Goal: Task Accomplishment & Management: Complete application form

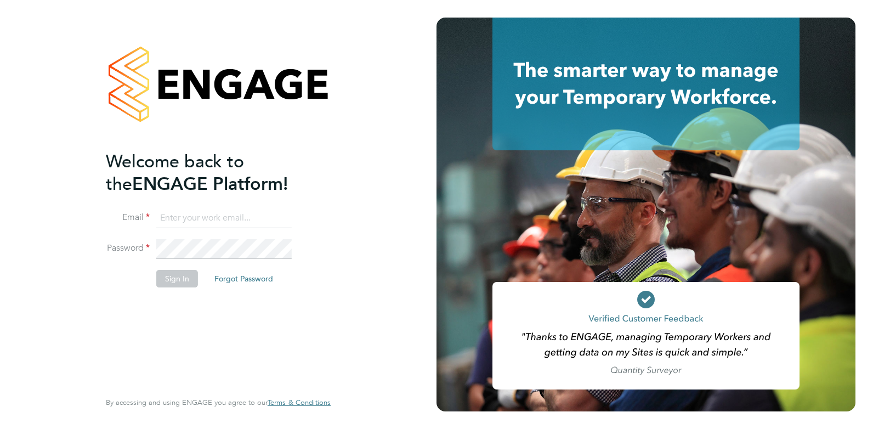
click at [191, 216] on input at bounding box center [224, 218] width 136 height 20
type input "[PERSON_NAME][EMAIL_ADDRESS][DOMAIN_NAME]"
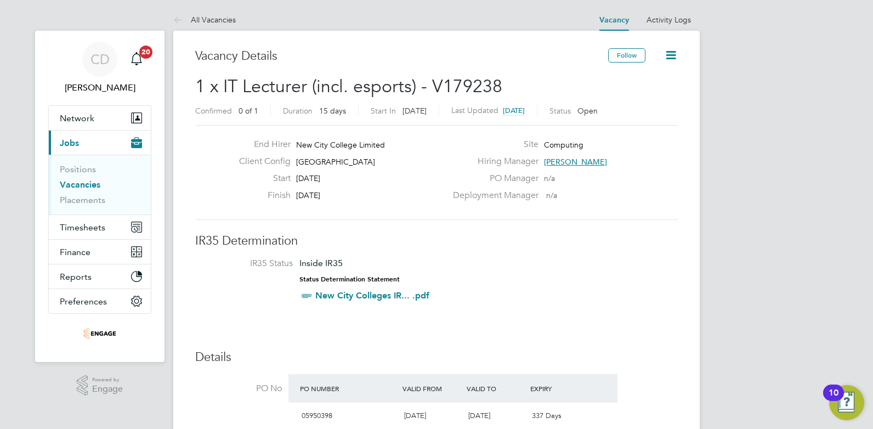
click at [93, 183] on link "Vacancies" at bounding box center [80, 184] width 41 height 10
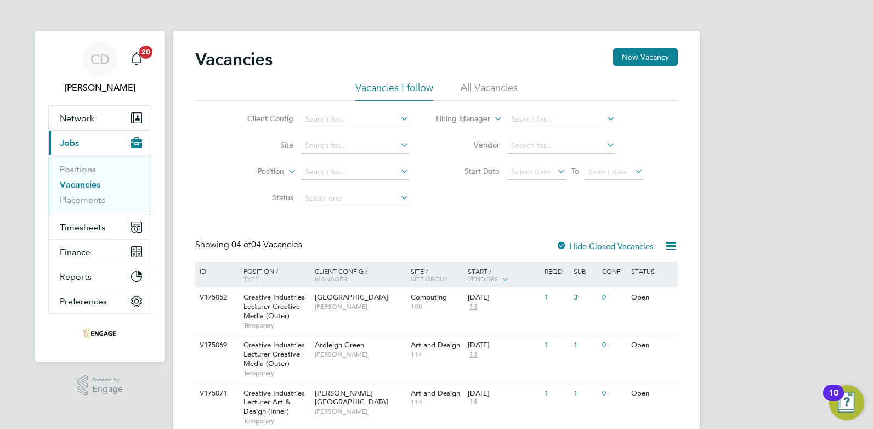
scroll to position [80, 0]
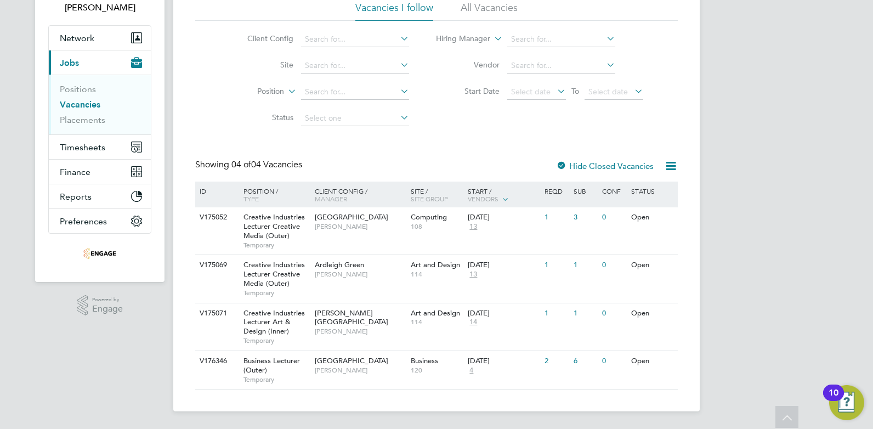
click at [478, 8] on li "All Vacancies" at bounding box center [489, 11] width 57 height 20
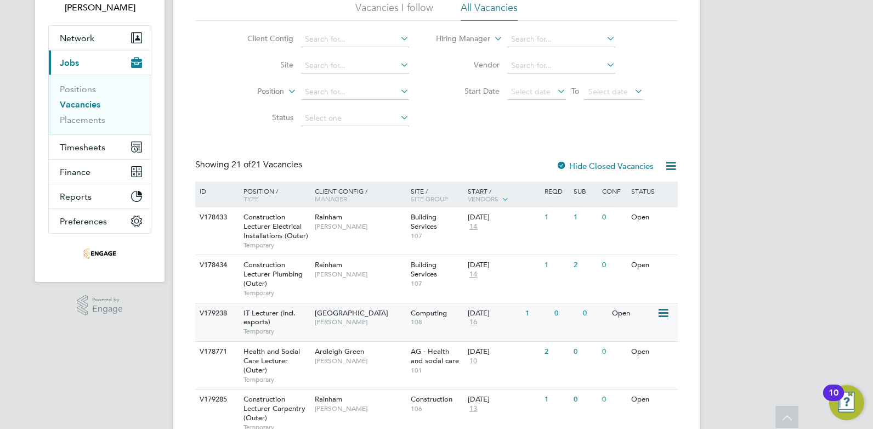
click at [668, 315] on icon at bounding box center [662, 313] width 11 height 13
click at [258, 312] on span "IT Lecturer (incl. esports)" at bounding box center [270, 317] width 52 height 19
click at [357, 325] on span "Fraz Arshad" at bounding box center [360, 322] width 91 height 9
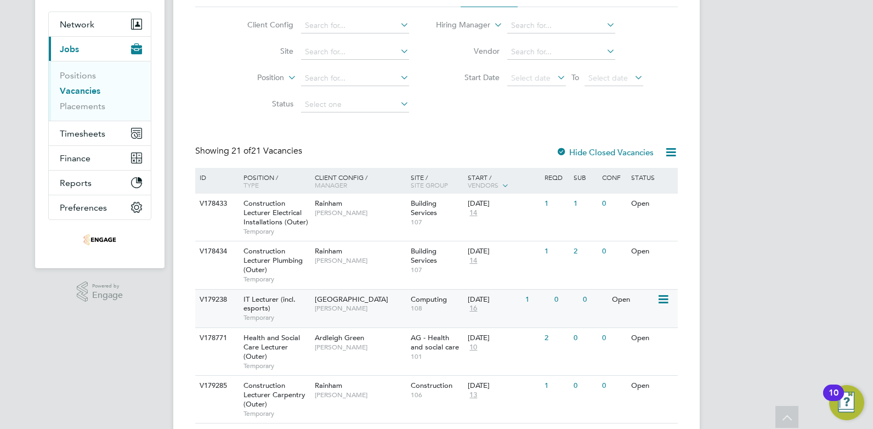
click at [276, 296] on span "IT Lecturer (incl. esports)" at bounding box center [270, 304] width 52 height 19
click at [270, 301] on span "IT Lecturer (incl. esports)" at bounding box center [270, 304] width 52 height 19
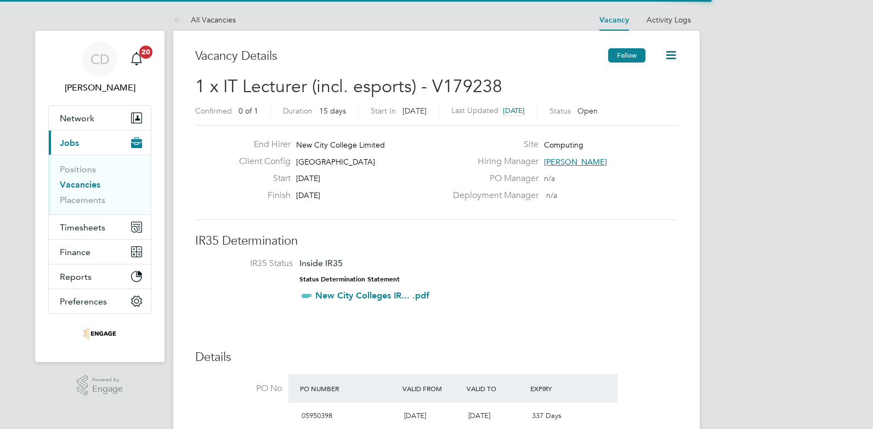
click at [616, 56] on button "Follow" at bounding box center [626, 55] width 37 height 14
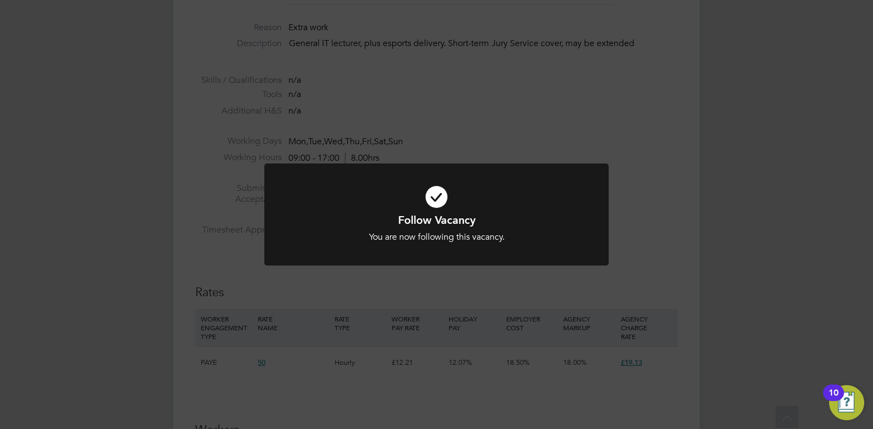
scroll to position [466, 0]
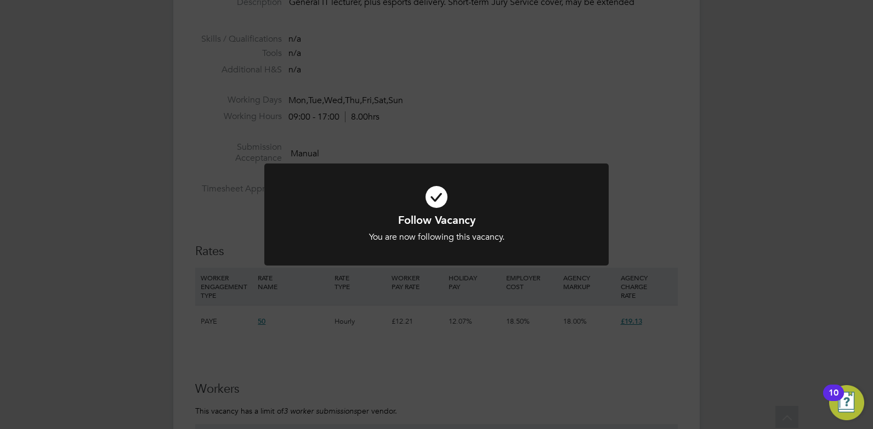
click at [462, 335] on div "Follow Vacancy You are now following this vacancy. Cancel Okay" at bounding box center [436, 214] width 873 height 429
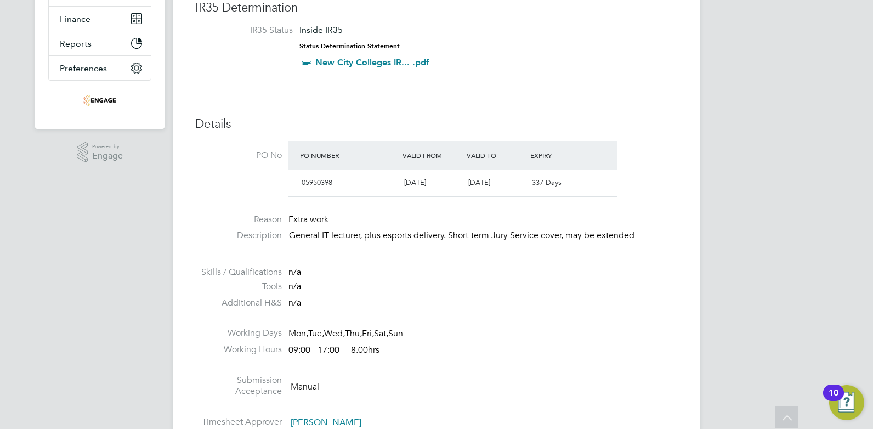
scroll to position [261, 0]
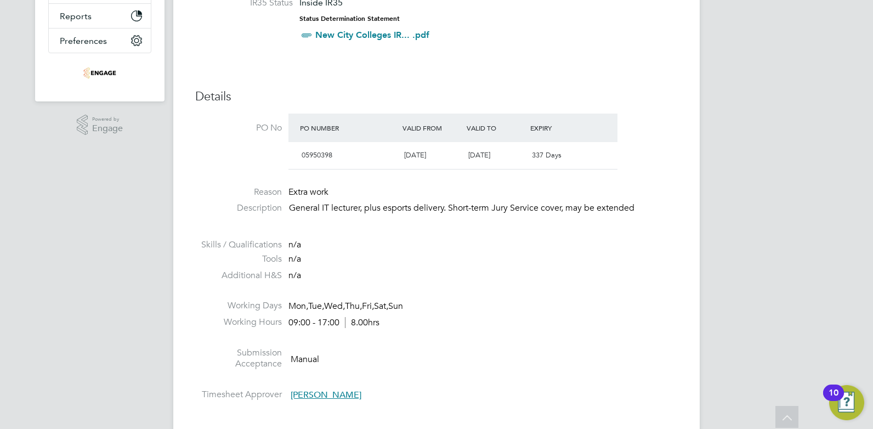
click at [310, 400] on span "Fraz Arshad" at bounding box center [326, 395] width 71 height 11
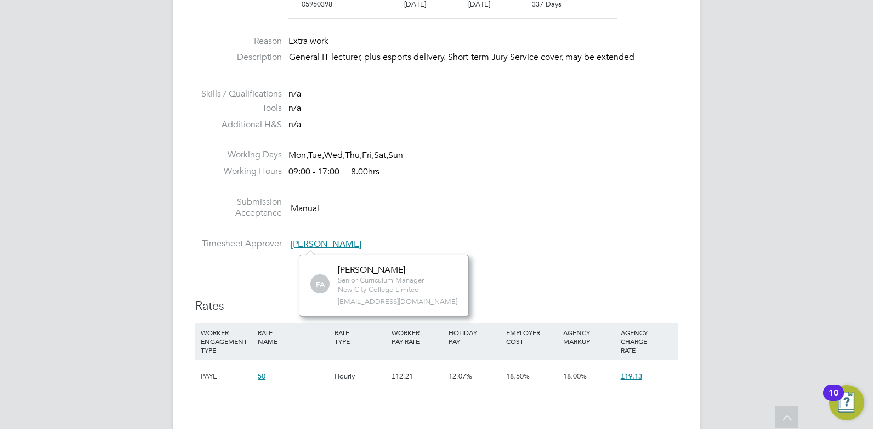
scroll to position [645, 0]
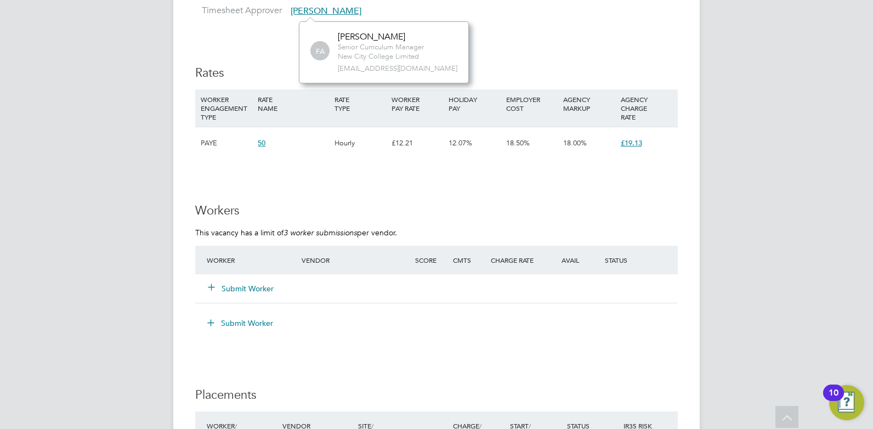
click at [234, 286] on button "Submit Worker" at bounding box center [241, 288] width 66 height 11
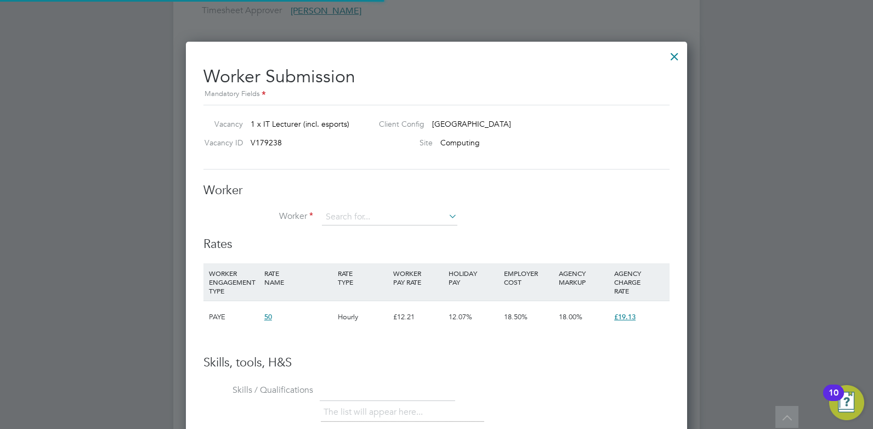
scroll to position [32, 75]
click at [417, 232] on li "Saji Karunakaran (HQ00171000)" at bounding box center [390, 232] width 139 height 15
type input "Saji Karunakaran (HQ00171000)"
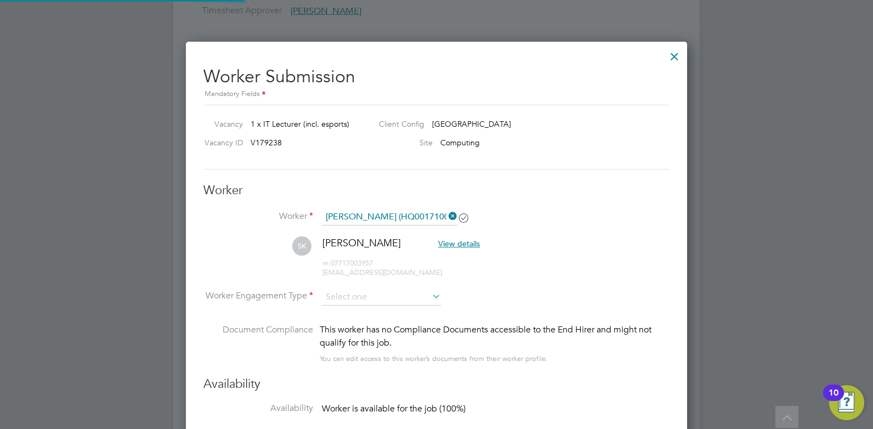
scroll to position [912, 502]
click at [348, 298] on input at bounding box center [381, 297] width 119 height 16
click at [345, 311] on li "Contract" at bounding box center [381, 312] width 120 height 14
type input "Contract"
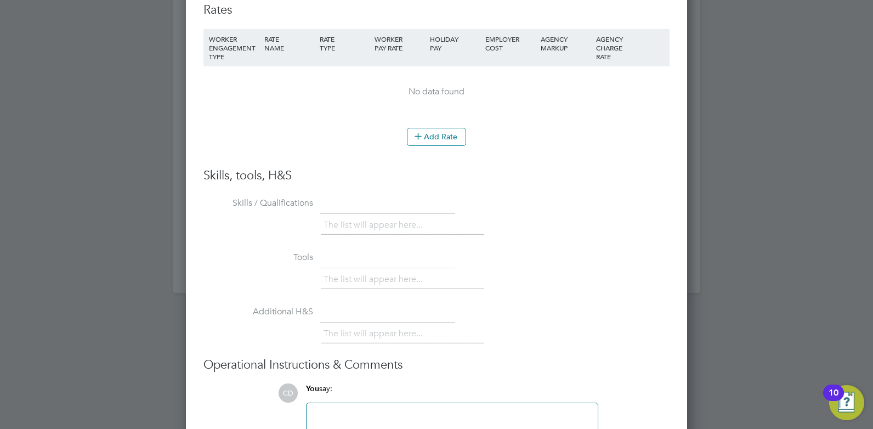
scroll to position [1216, 0]
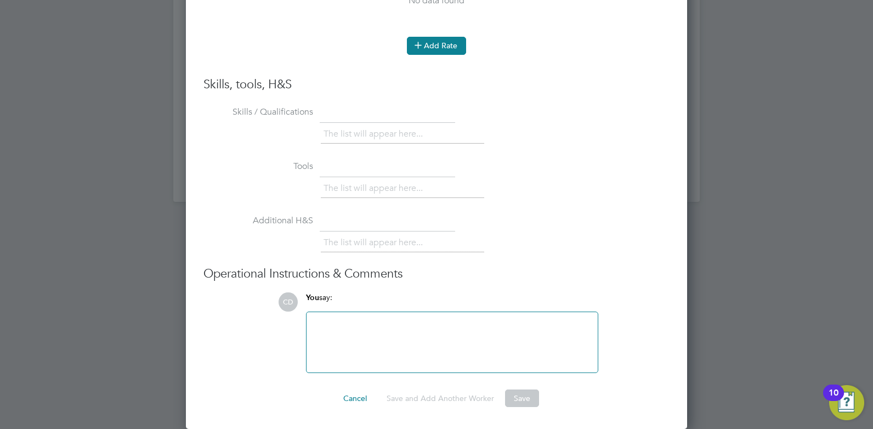
click at [418, 41] on icon at bounding box center [418, 45] width 8 height 8
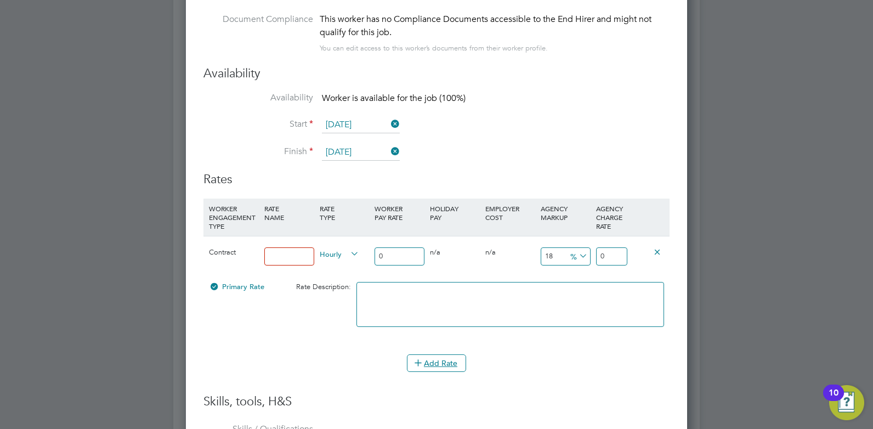
scroll to position [928, 0]
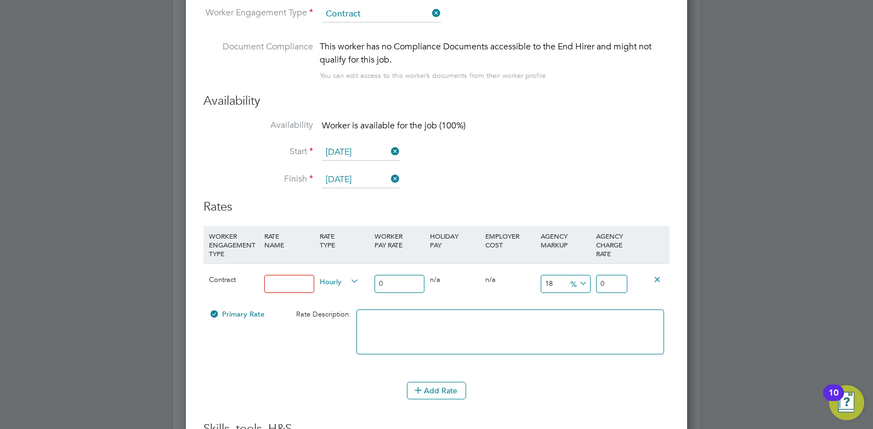
click at [272, 280] on input at bounding box center [289, 284] width 50 height 18
type input "Rate"
click at [388, 279] on input "0" at bounding box center [400, 284] width 50 height 18
type input "00"
click at [612, 280] on input "0" at bounding box center [611, 284] width 31 height 18
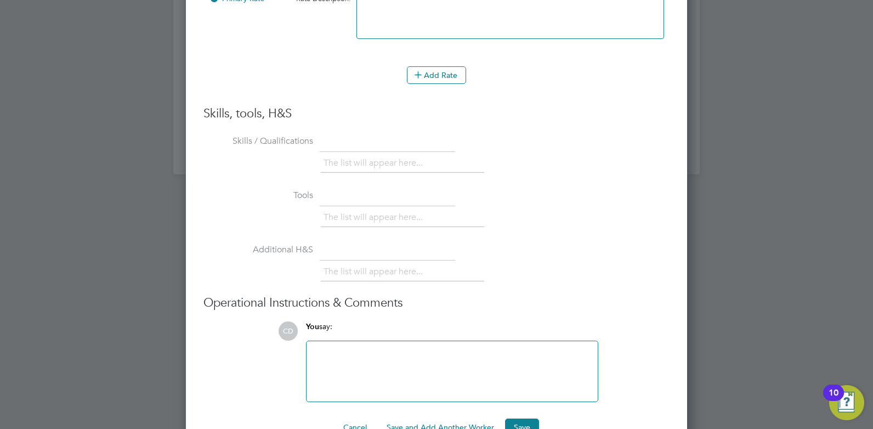
scroll to position [1272, 0]
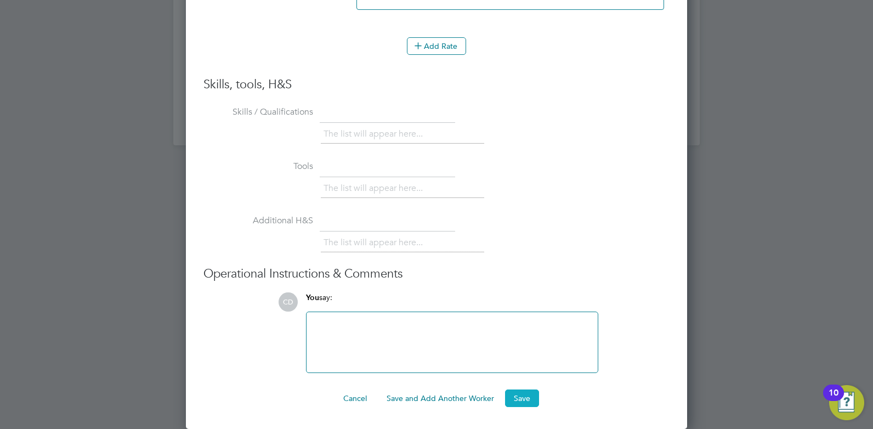
type input "00"
click at [523, 398] on button "Save" at bounding box center [522, 399] width 34 height 18
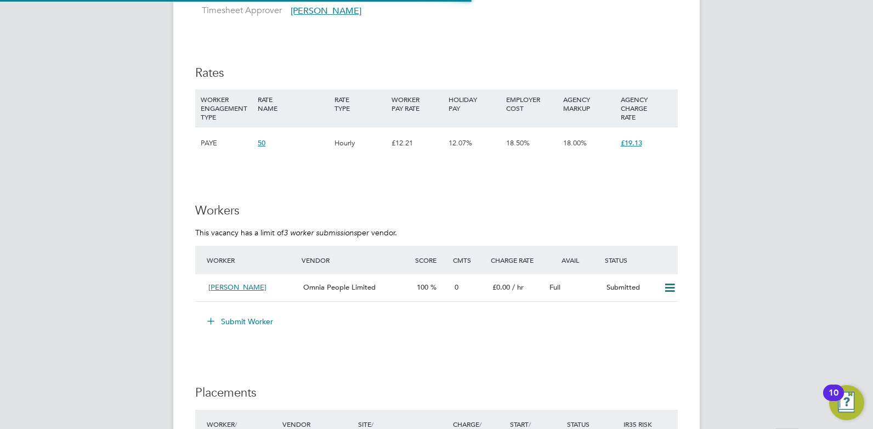
scroll to position [19, 95]
click at [272, 286] on div "[PERSON_NAME]" at bounding box center [251, 288] width 95 height 18
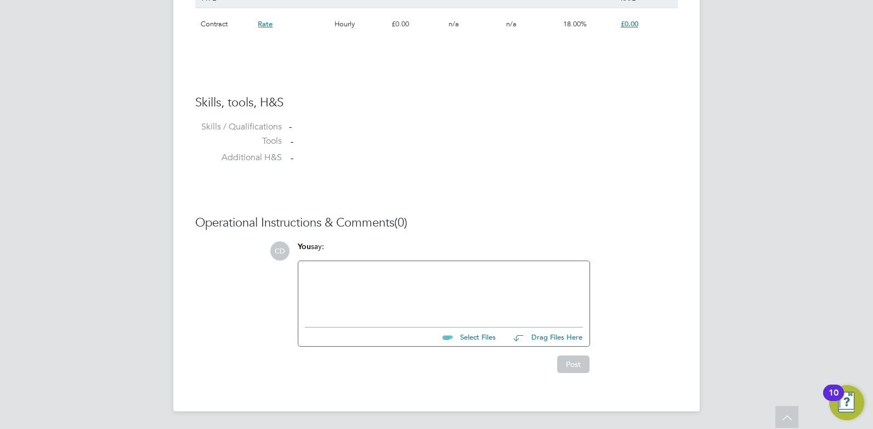
click at [483, 336] on input "file" at bounding box center [501, 335] width 165 height 15
type input "C:\fakepath\Karunakaran Saji HQ00171000.doc"
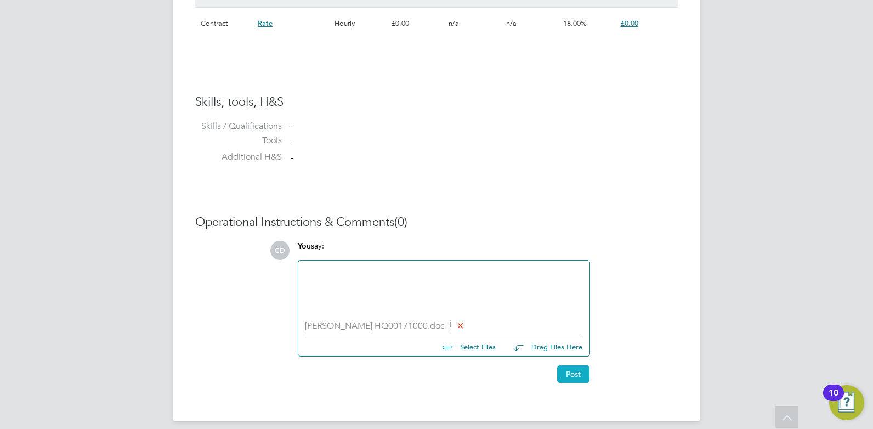
click at [576, 371] on button "Post" at bounding box center [573, 374] width 32 height 18
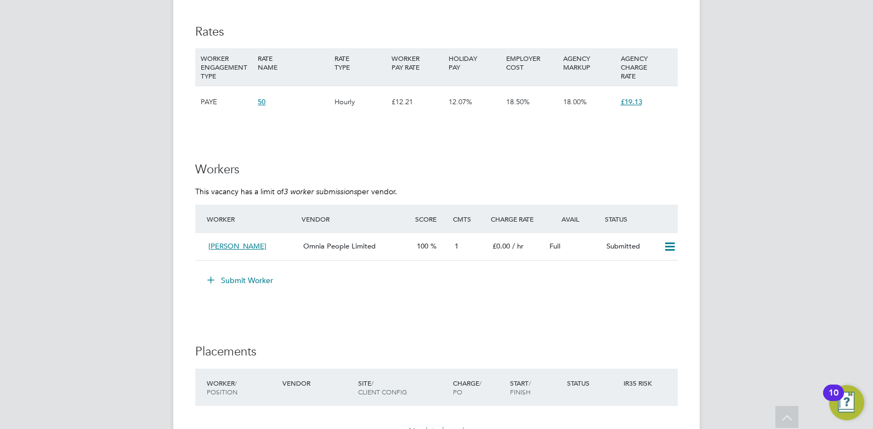
scroll to position [713, 0]
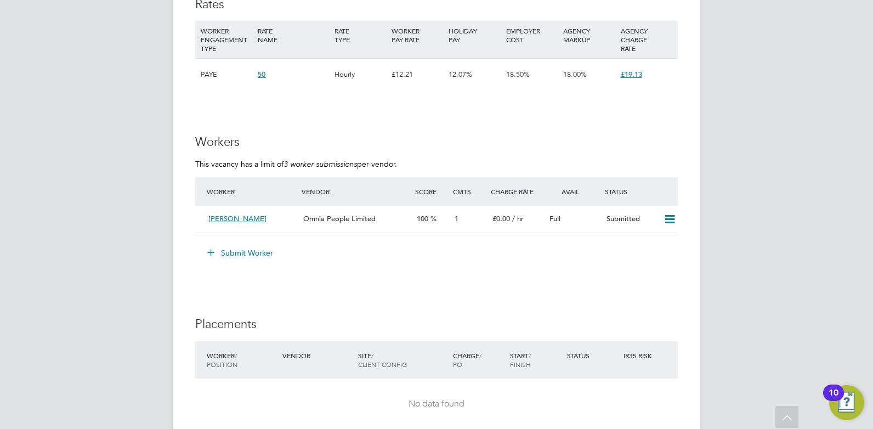
click at [248, 252] on button "Submit Worker" at bounding box center [241, 253] width 82 height 18
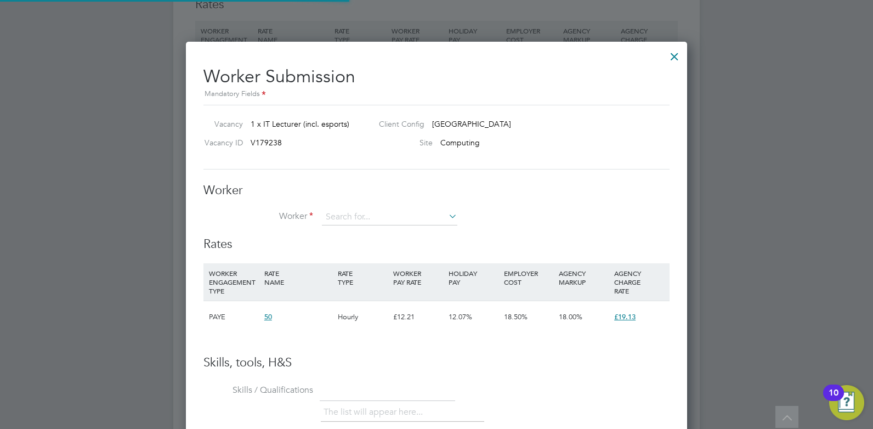
scroll to position [666, 502]
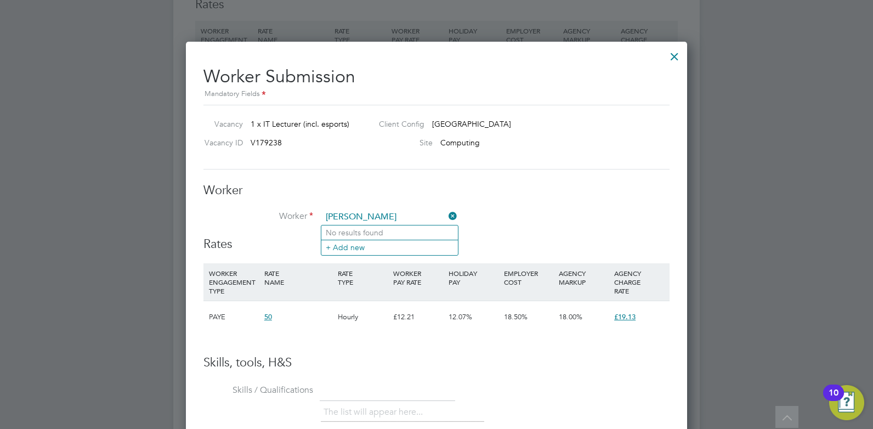
drag, startPoint x: 360, startPoint y: 213, endPoint x: 315, endPoint y: 216, distance: 45.6
click at [315, 216] on li "Worker kwaku" at bounding box center [437, 222] width 466 height 27
type input "Kwaku"
click at [368, 250] on li "+ Add new" at bounding box center [389, 247] width 137 height 15
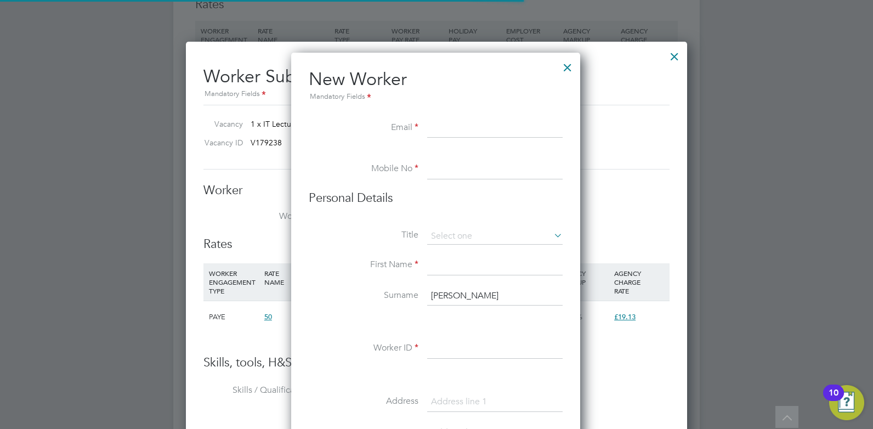
scroll to position [934, 291]
paste input "k_agyapong@ymail.com"
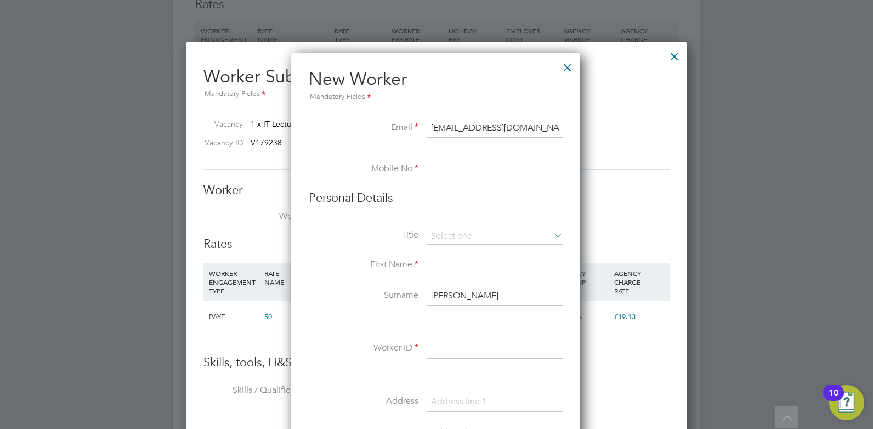
type input "k_agyapong@ymail.com"
click at [469, 165] on input at bounding box center [495, 170] width 136 height 20
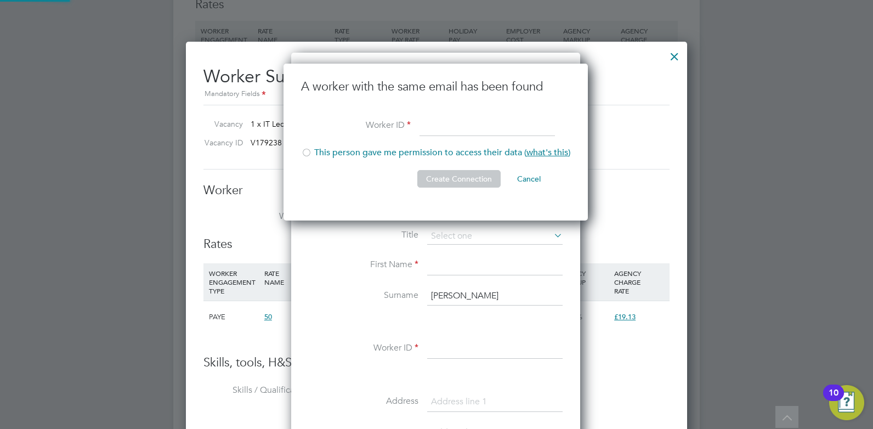
scroll to position [157, 306]
type input "HQ00394425"
click at [331, 156] on li "This person gave me permission to access their data ( what's this )" at bounding box center [435, 158] width 269 height 22
click at [483, 180] on button "Create Connection" at bounding box center [458, 179] width 83 height 18
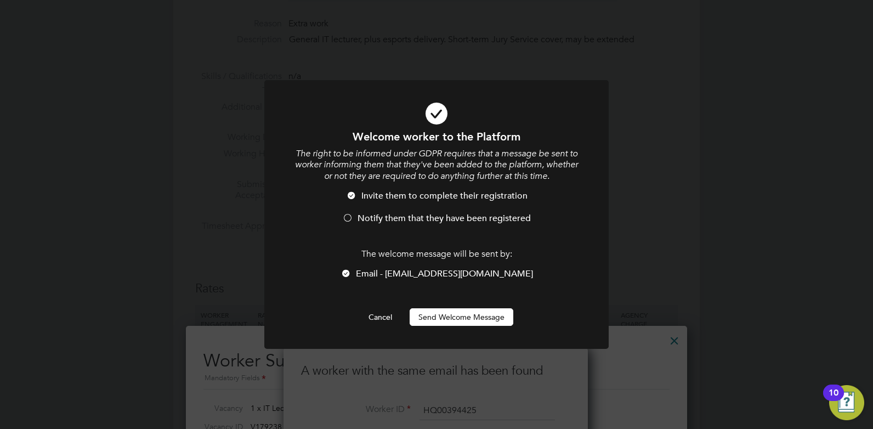
click at [443, 272] on span "Email - k_agyapong@ymail.com" at bounding box center [444, 273] width 177 height 11
click at [435, 323] on button "Send Welcome Message" at bounding box center [462, 317] width 104 height 18
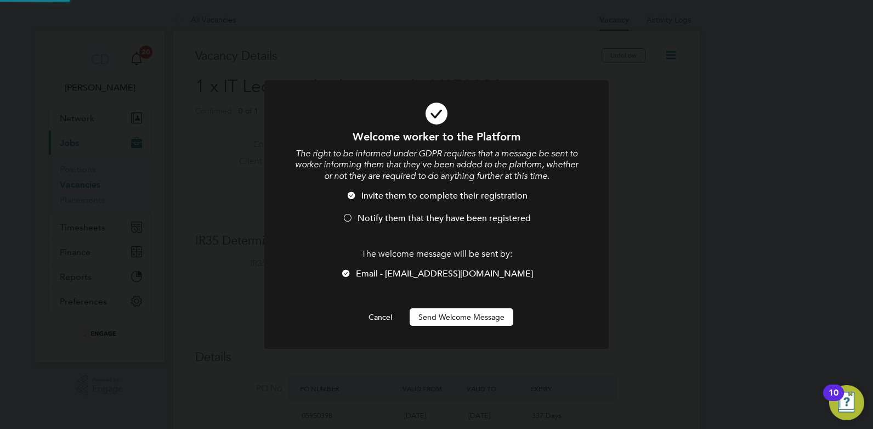
scroll to position [429, 0]
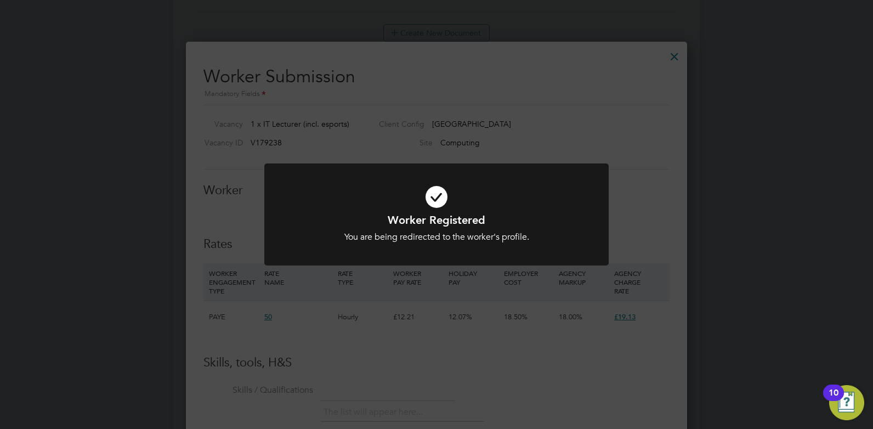
scroll to position [992, 0]
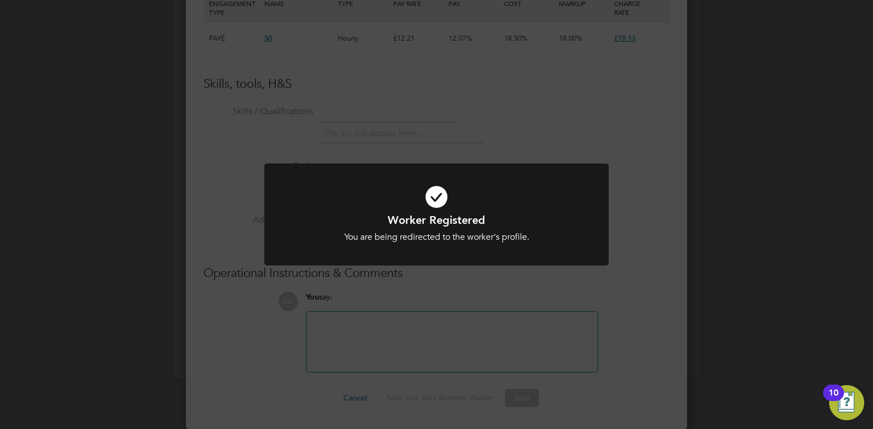
click at [661, 260] on div "Worker Registered You are being redirected to the worker's profile. Cancel Okay" at bounding box center [436, 214] width 873 height 429
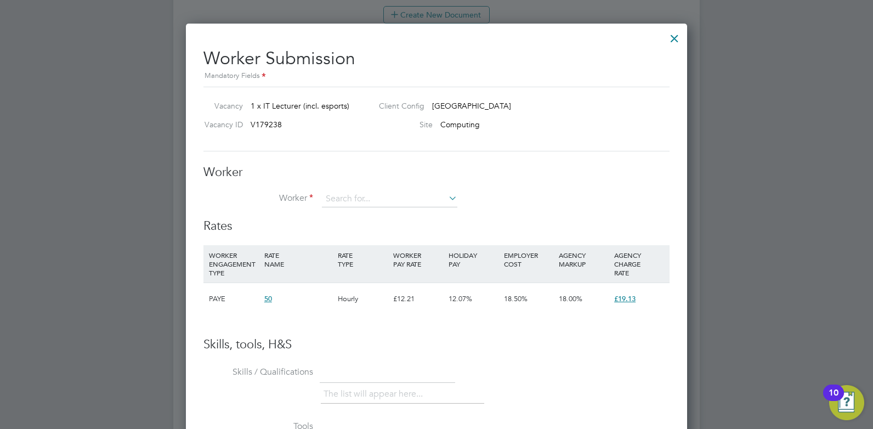
scroll to position [718, 0]
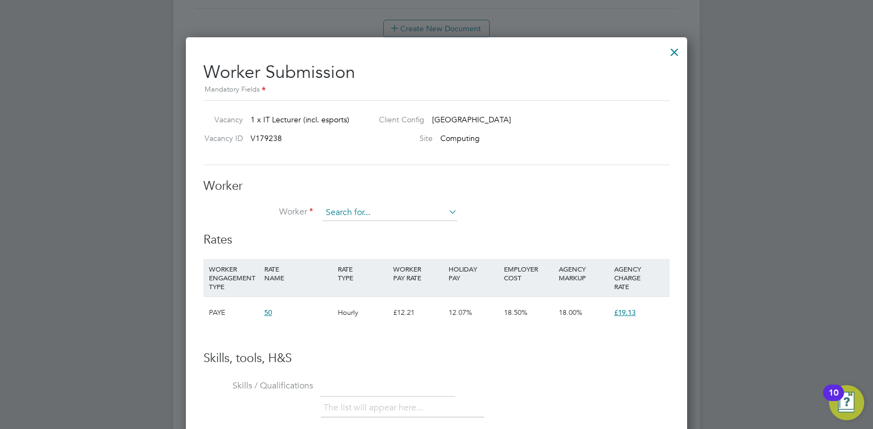
click at [346, 209] on input at bounding box center [390, 213] width 136 height 16
click at [366, 229] on li "Kwak u Agyapong (HQ00394425)" at bounding box center [419, 228] width 196 height 15
type input "Kwaku Agyapong (HQ00394425)"
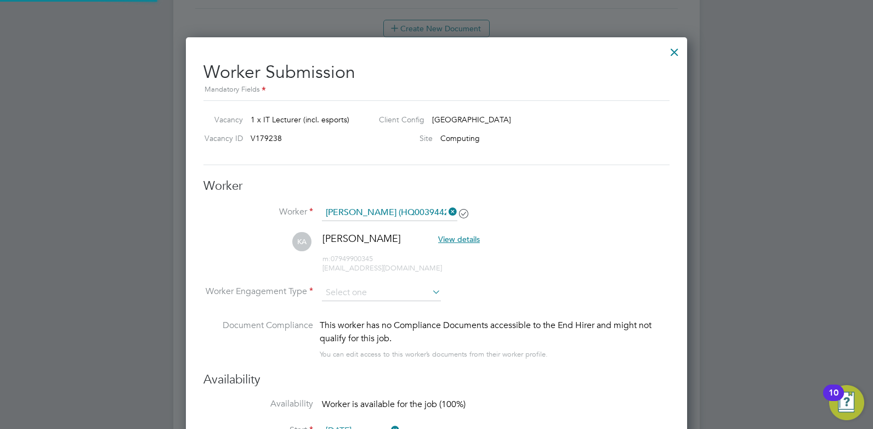
scroll to position [5, 5]
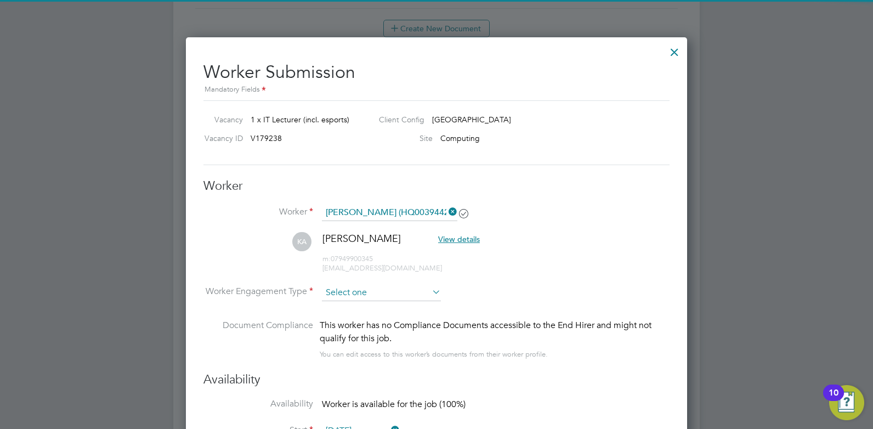
click at [362, 290] on input at bounding box center [381, 293] width 119 height 16
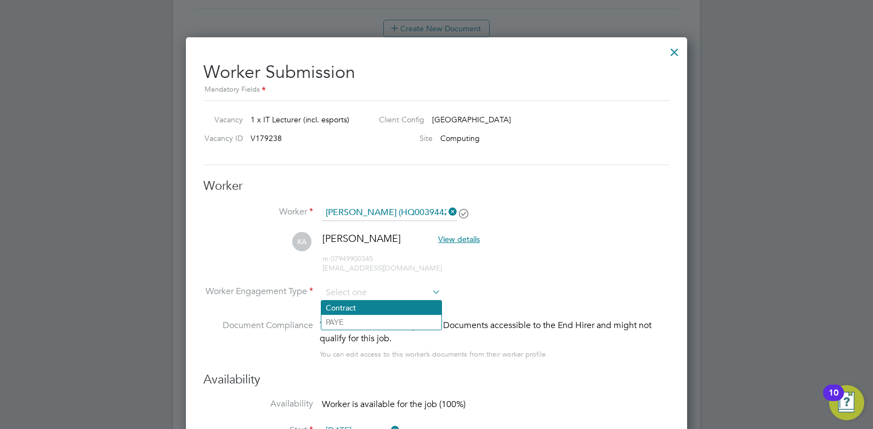
click at [357, 309] on li "Contract" at bounding box center [381, 308] width 120 height 14
type input "Contract"
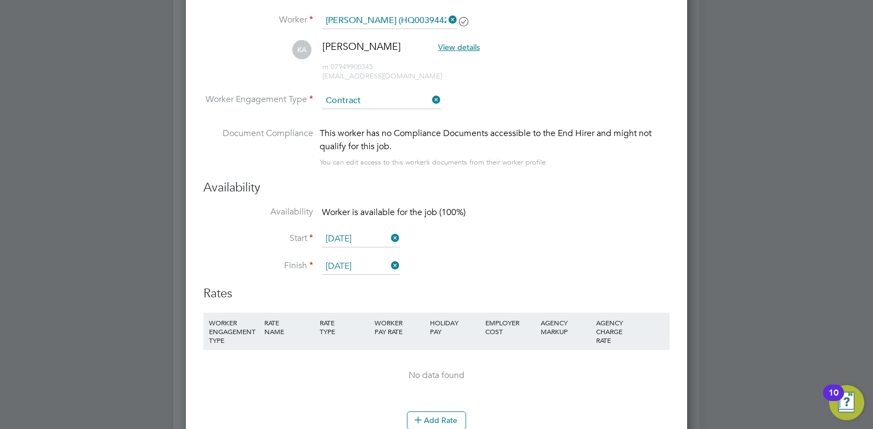
scroll to position [1170, 0]
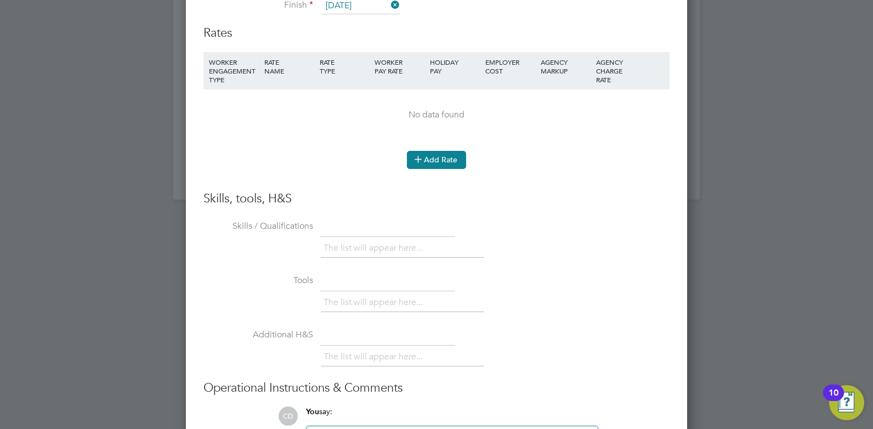
click at [427, 161] on button "Add Rate" at bounding box center [436, 160] width 59 height 18
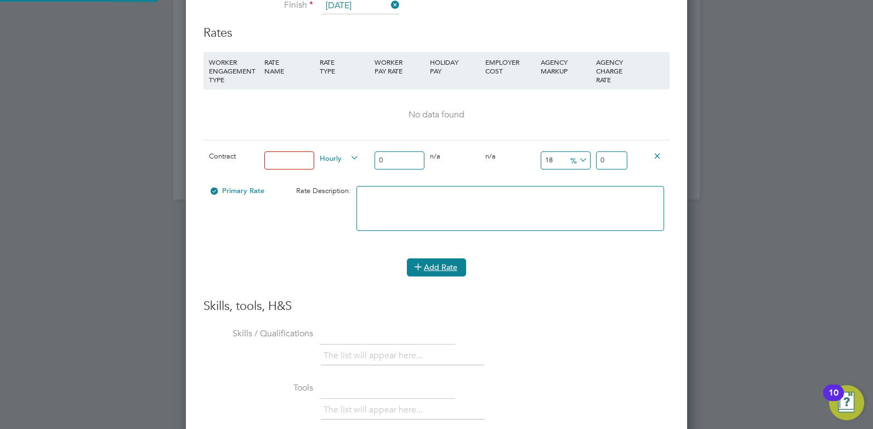
scroll to position [1015, 502]
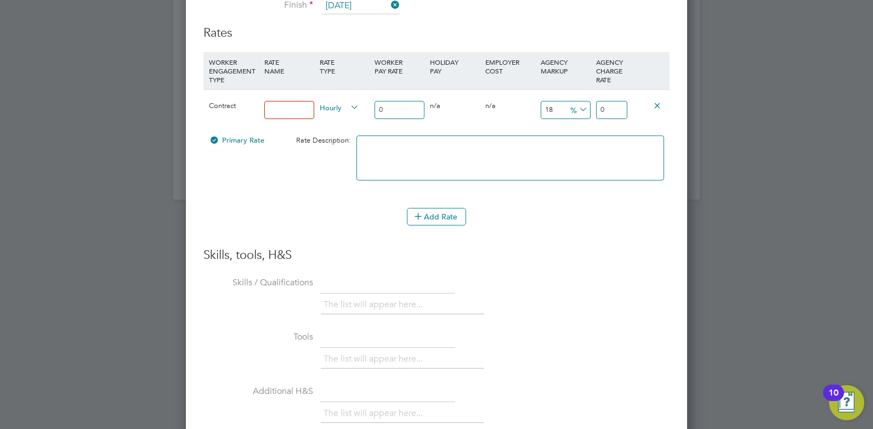
click at [288, 112] on input at bounding box center [289, 110] width 50 height 18
type input "Rate"
click at [387, 113] on input "0" at bounding box center [400, 110] width 50 height 18
type input "00"
click at [606, 112] on input "0" at bounding box center [611, 110] width 31 height 18
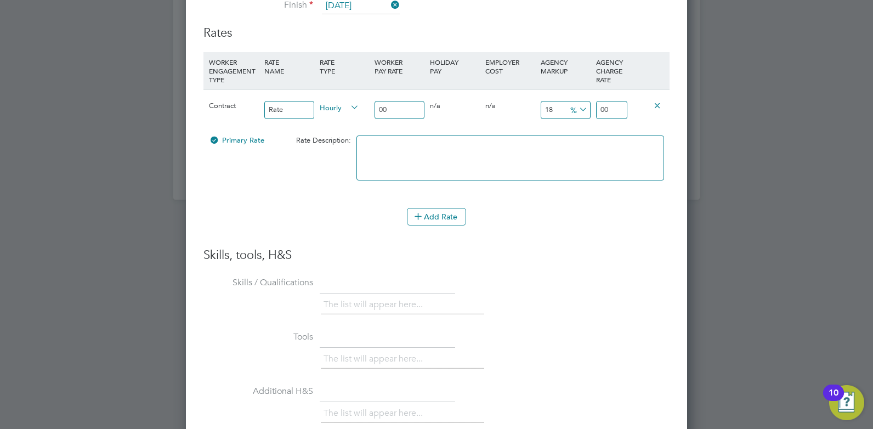
scroll to position [1341, 0]
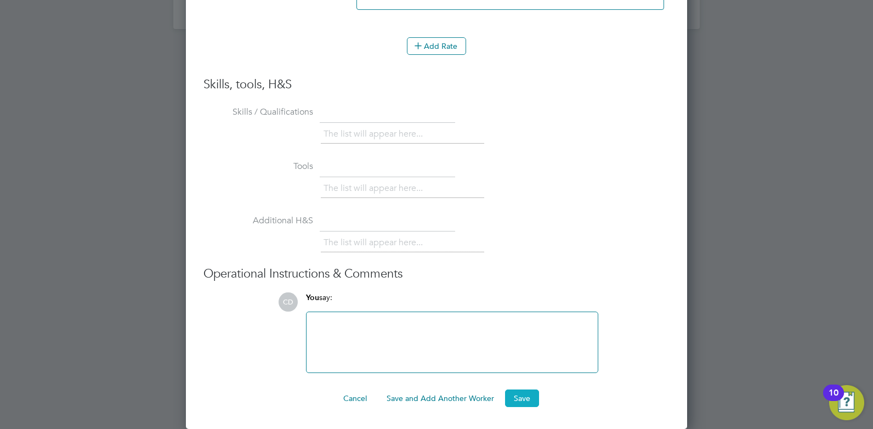
type input "00"
click at [524, 396] on button "Save" at bounding box center [522, 399] width 34 height 18
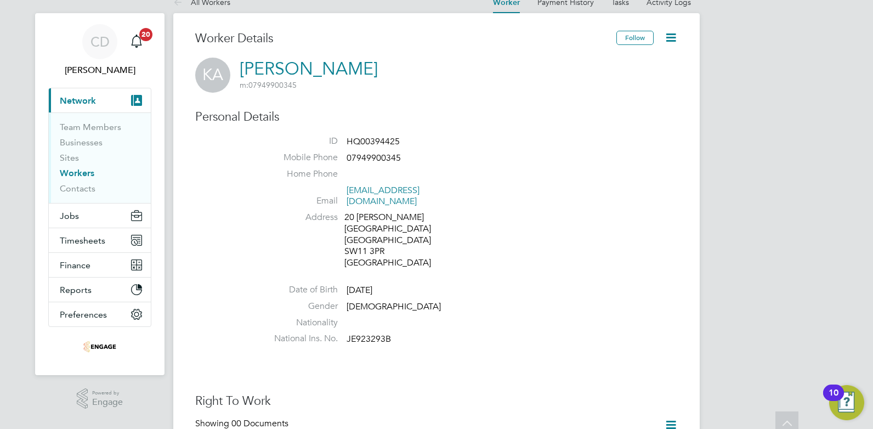
scroll to position [0, 0]
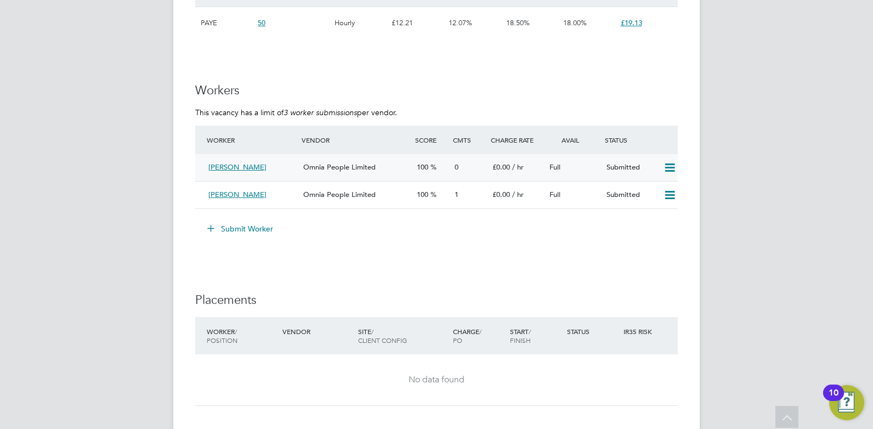
click at [284, 163] on div "[PERSON_NAME]" at bounding box center [251, 168] width 95 height 18
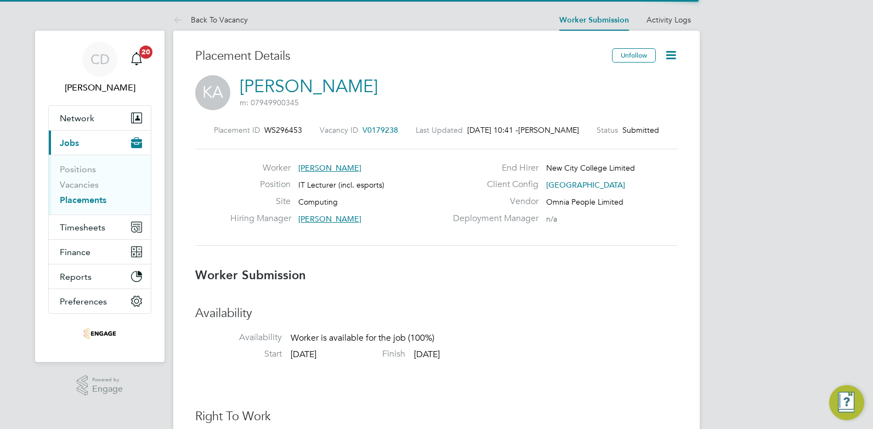
scroll to position [5, 5]
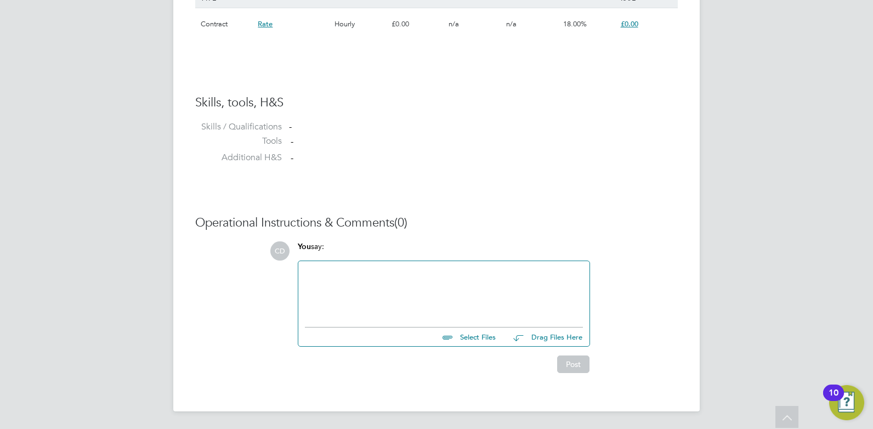
click at [477, 338] on input "file" at bounding box center [501, 335] width 165 height 15
click at [488, 335] on input "file" at bounding box center [501, 335] width 165 height 15
type input "C:\fakepath\[PERSON_NAME] HQ00394425.doc"
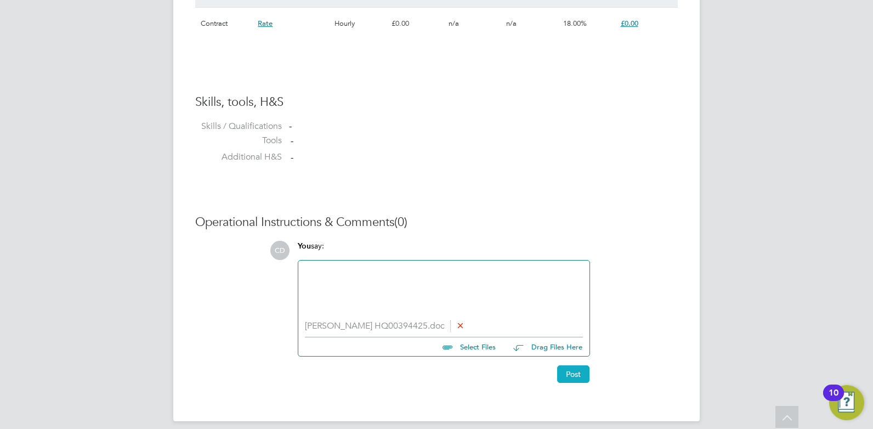
click at [582, 376] on button "Post" at bounding box center [573, 374] width 32 height 18
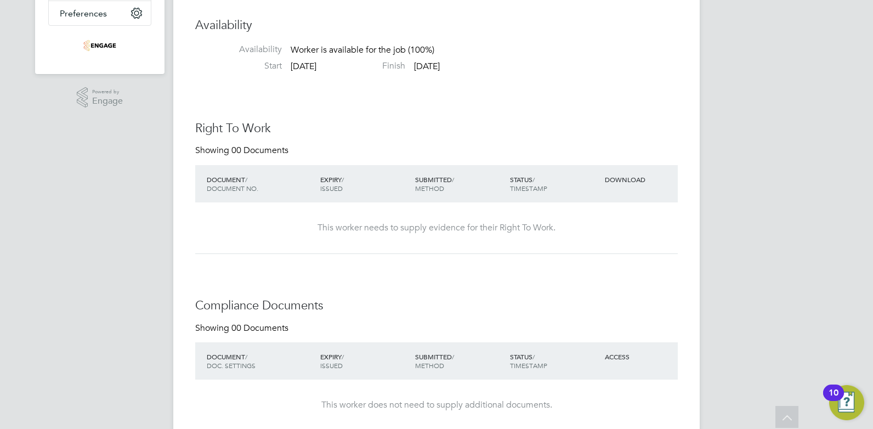
scroll to position [0, 0]
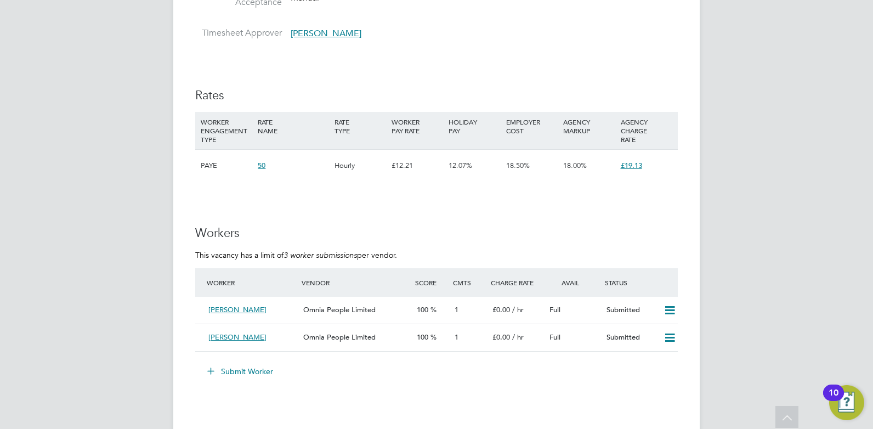
scroll to position [732, 0]
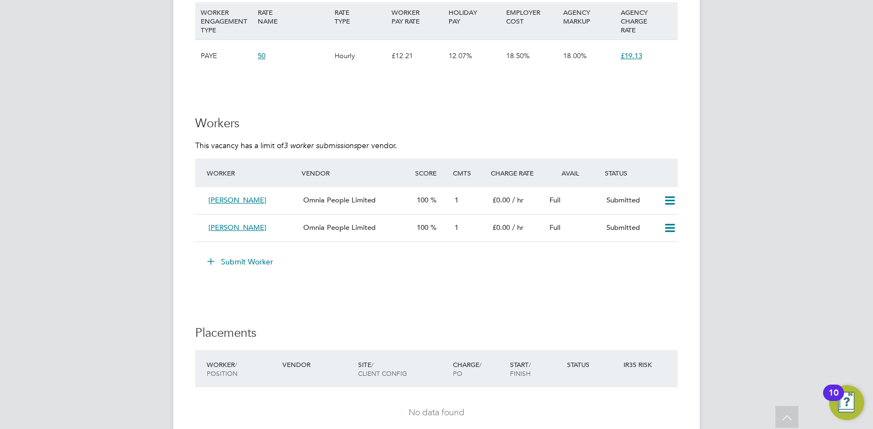
click at [218, 261] on button "Submit Worker" at bounding box center [241, 262] width 82 height 18
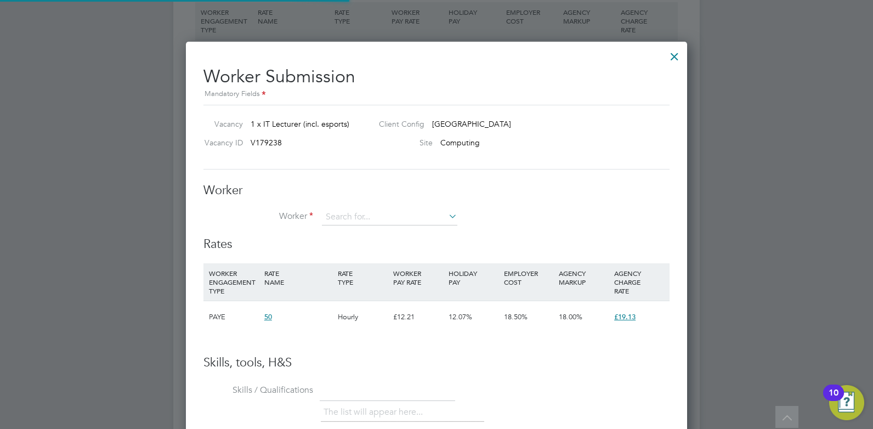
scroll to position [666, 502]
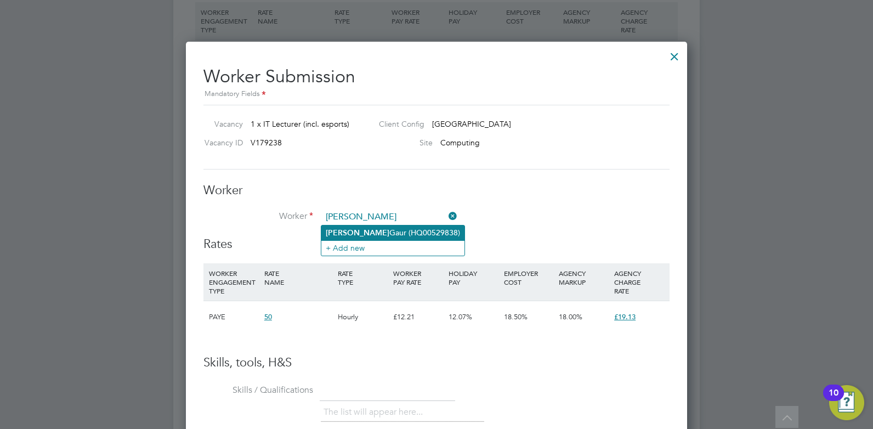
click at [342, 229] on b "Anjay" at bounding box center [358, 232] width 64 height 9
type input "Anjay Gaur (HQ00529838)"
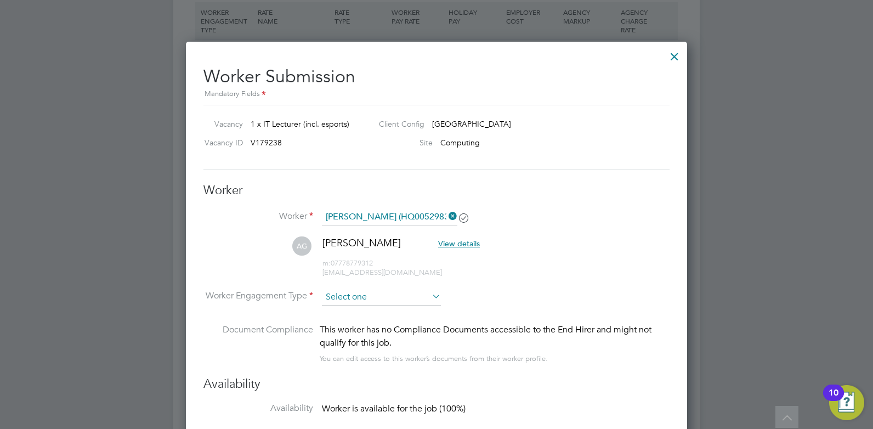
click at [340, 297] on input at bounding box center [381, 297] width 119 height 16
click at [344, 311] on li "Contract" at bounding box center [381, 312] width 120 height 14
type input "Contract"
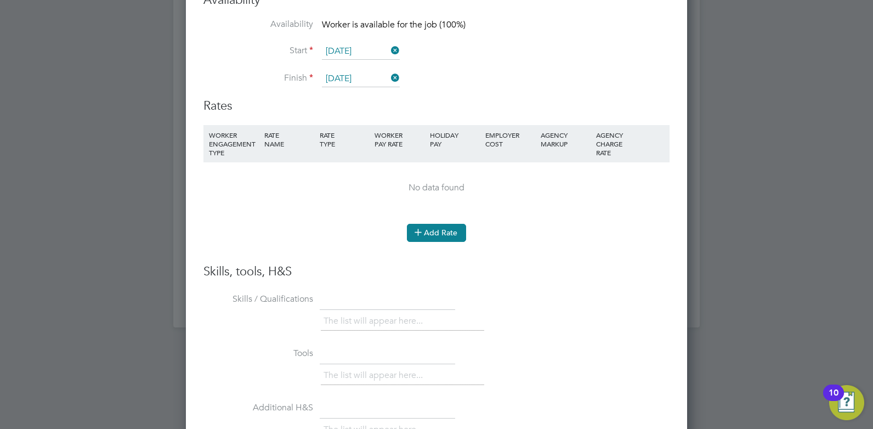
click at [447, 239] on button "Add Rate" at bounding box center [436, 233] width 59 height 18
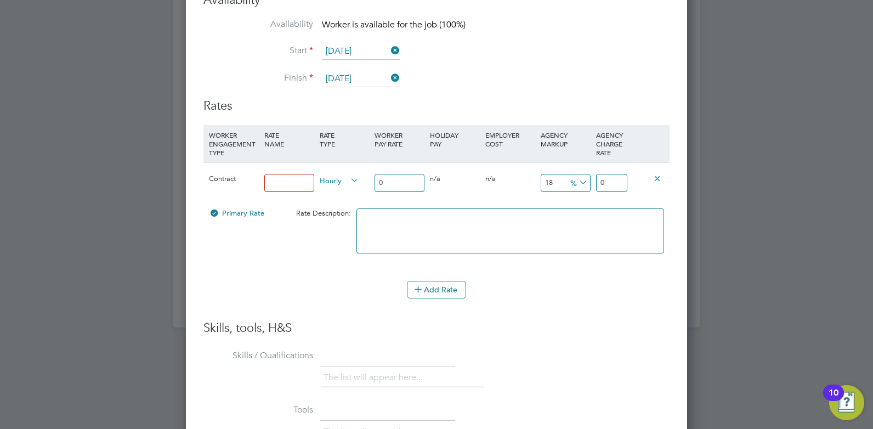
click at [277, 180] on input at bounding box center [289, 183] width 50 height 18
type input "Rate"
click at [405, 178] on input "0" at bounding box center [400, 183] width 50 height 18
type input "00"
click at [602, 182] on input "0" at bounding box center [611, 183] width 31 height 18
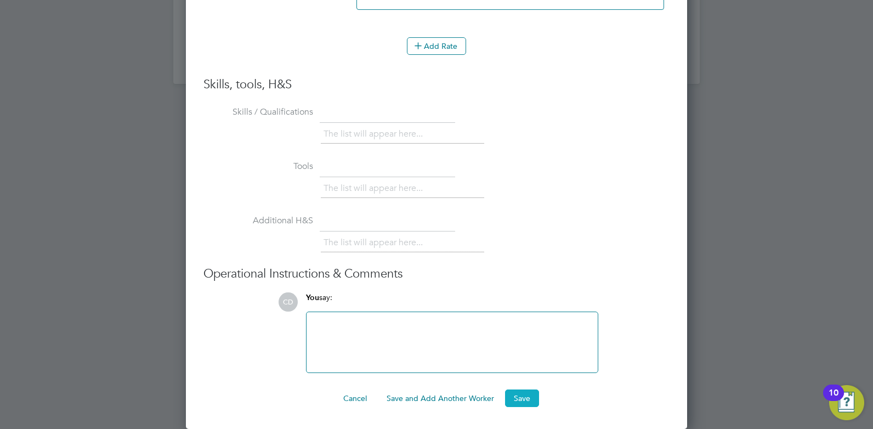
type input "00"
click at [514, 402] on button "Save" at bounding box center [522, 399] width 34 height 18
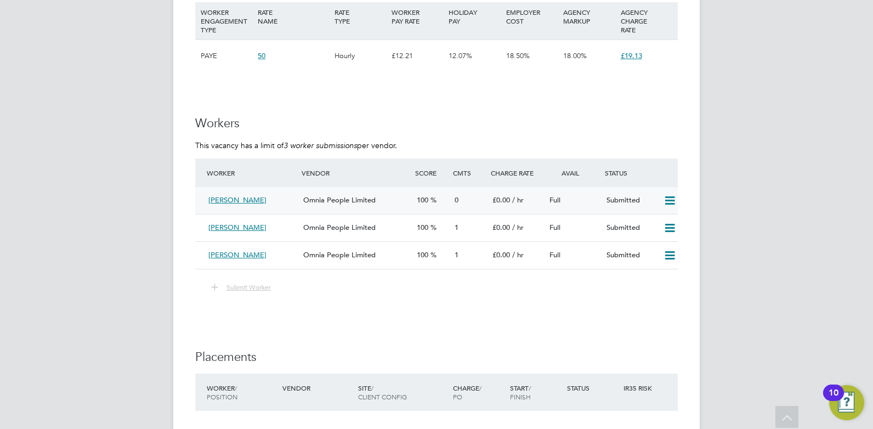
click at [257, 201] on div "Anjay Gaur" at bounding box center [251, 200] width 95 height 18
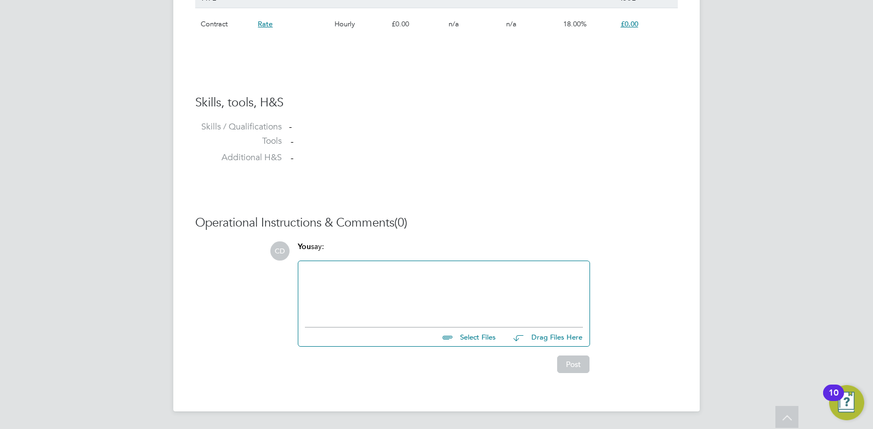
click at [465, 332] on input "file" at bounding box center [501, 335] width 165 height 15
type input "C:\fakepath\Gaur Anjay HQ00529838.docx"
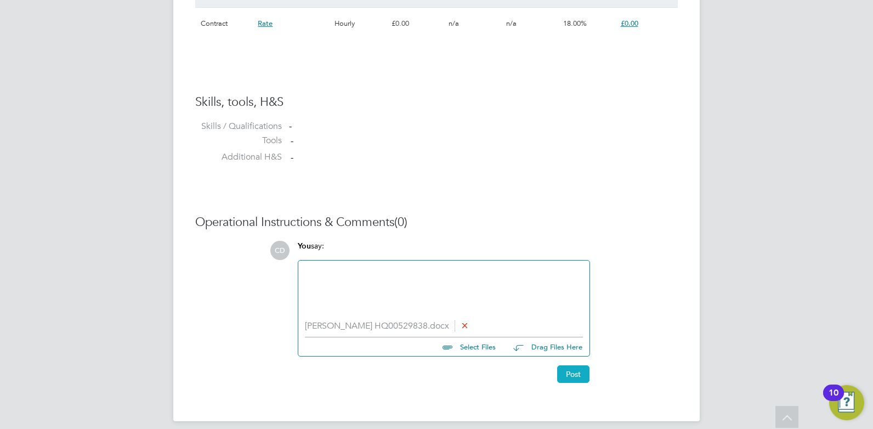
click at [579, 373] on button "Post" at bounding box center [573, 374] width 32 height 18
